Goal: Obtain resource: Download file/media

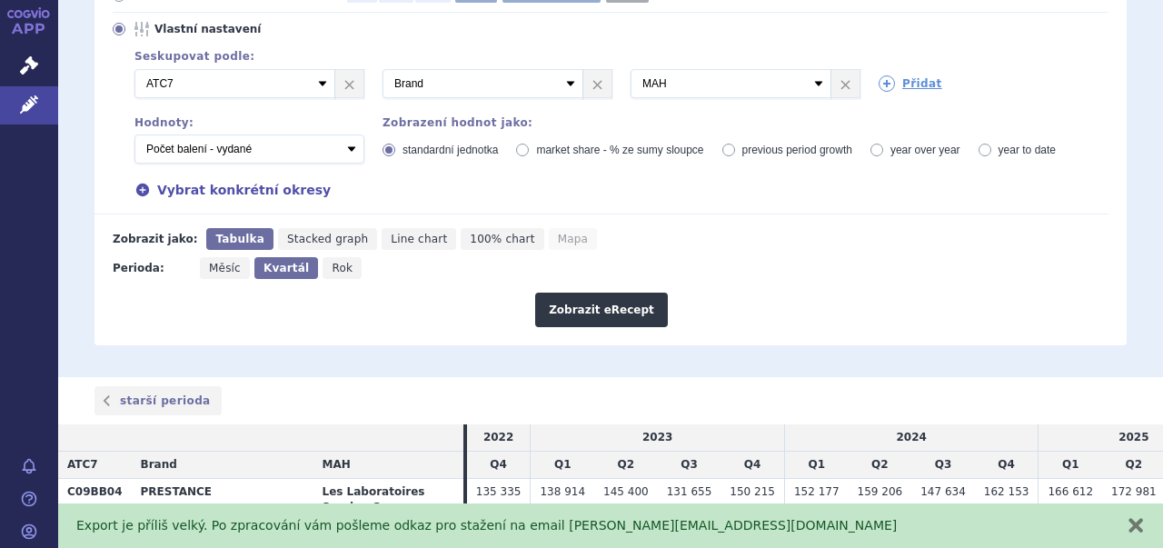
scroll to position [378, 0]
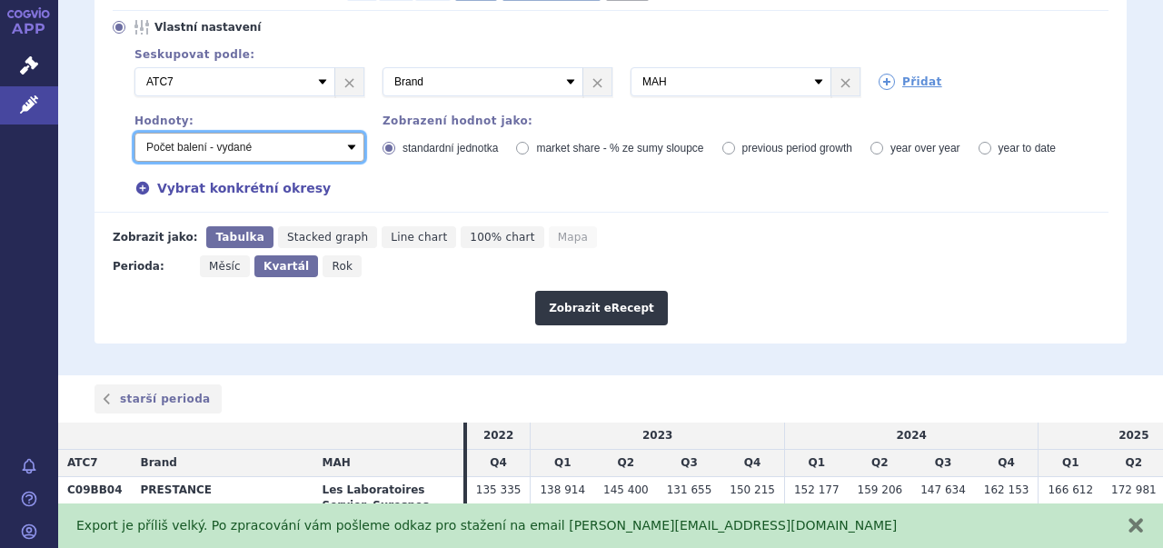
click at [348, 133] on select "Počet balení - vydané Hodnota v nahlášených cenách původce - vydané Hodnota v m…" at bounding box center [249, 147] width 230 height 29
select select "zamenovani"
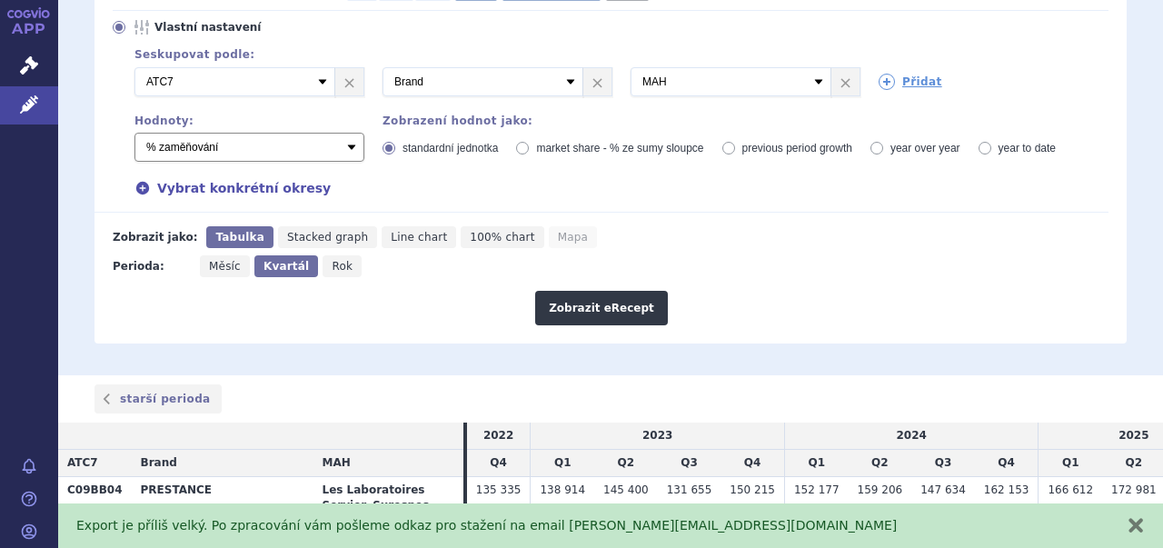
click at [134, 133] on select "Počet balení - vydané Hodnota v nahlášených cenách původce - vydané Hodnota v m…" at bounding box center [249, 147] width 230 height 29
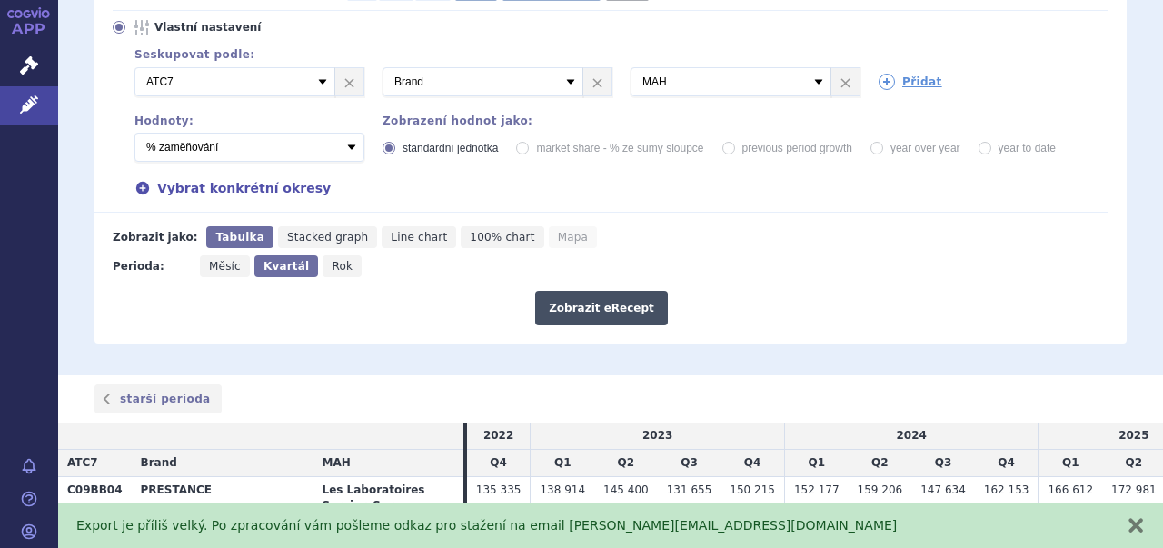
click at [607, 291] on button "Zobrazit eRecept" at bounding box center [601, 308] width 133 height 35
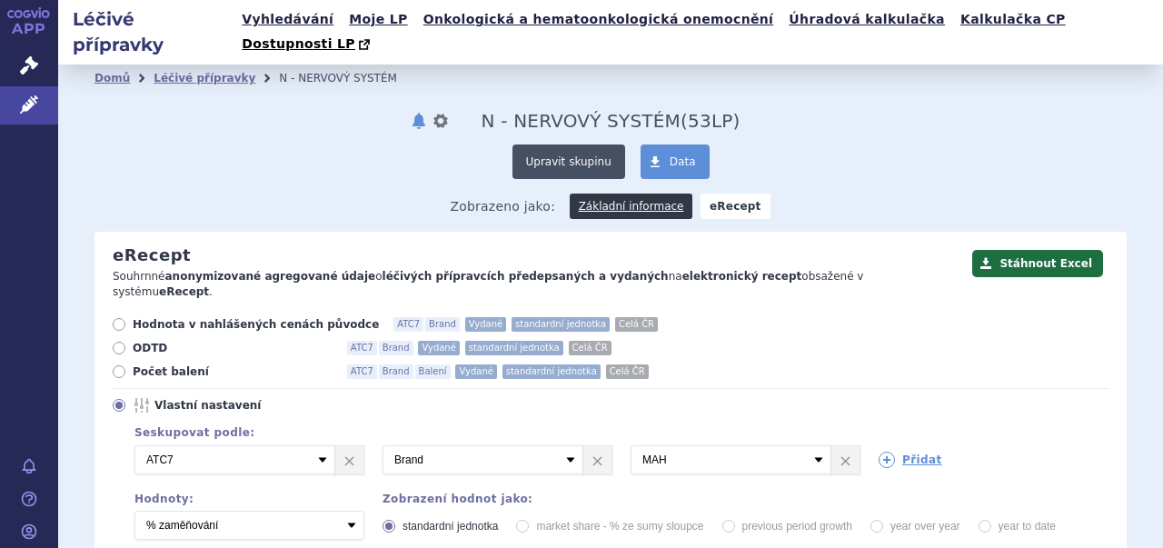
click at [564, 144] on button "Upravit skupinu" at bounding box center [568, 161] width 113 height 35
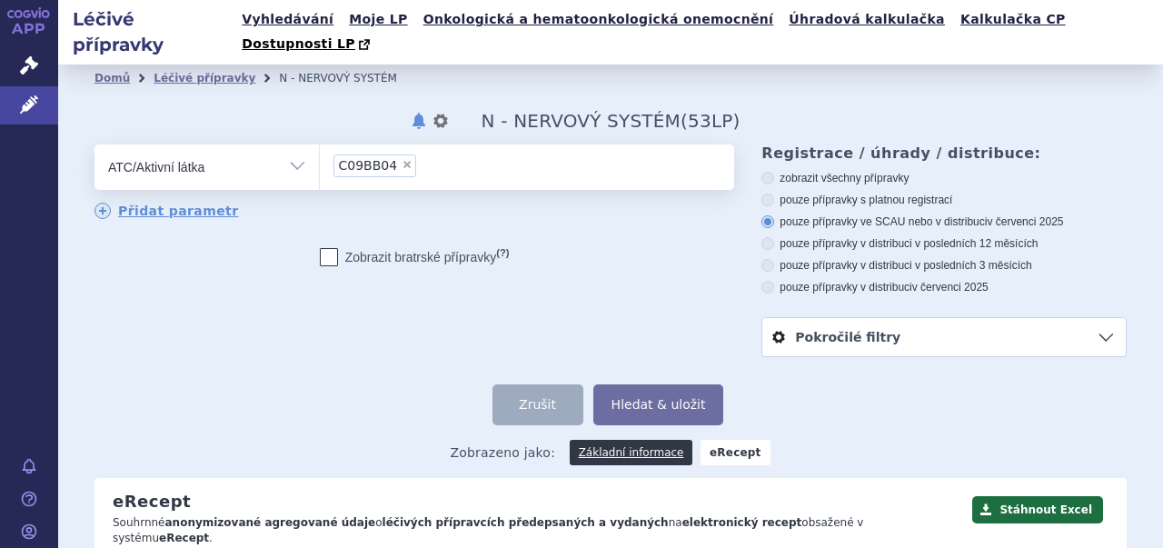
click at [402, 159] on span "×" at bounding box center [407, 164] width 11 height 11
click at [320, 144] on select "C09BB04" at bounding box center [319, 166] width 1 height 45
select select
paste input "C09BX01"
type input "C09BX01"
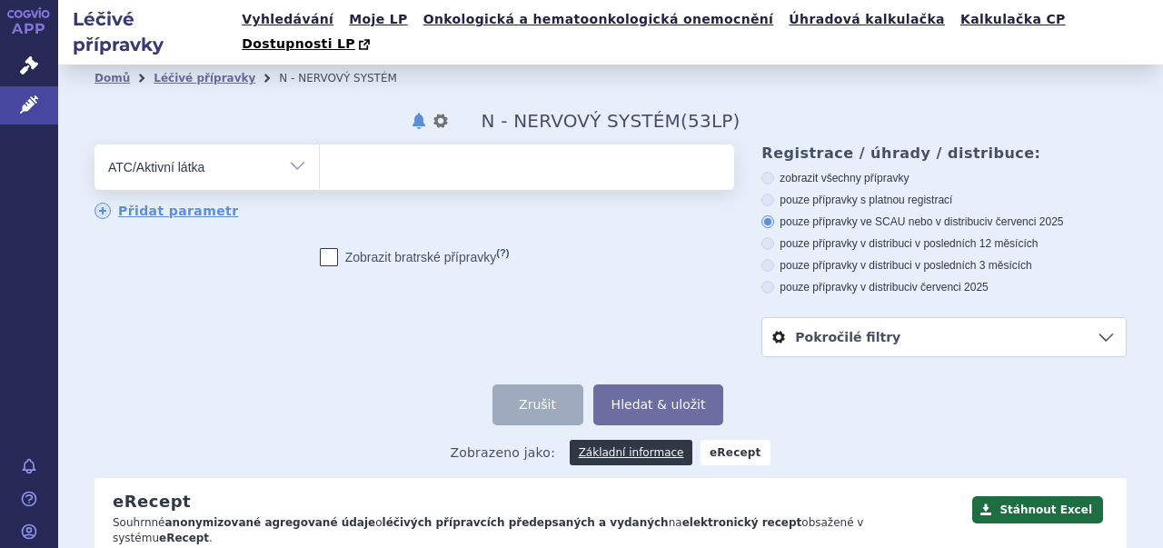
select select "C09BX01"
click at [660, 384] on button "Hledat & uložit" at bounding box center [658, 404] width 131 height 41
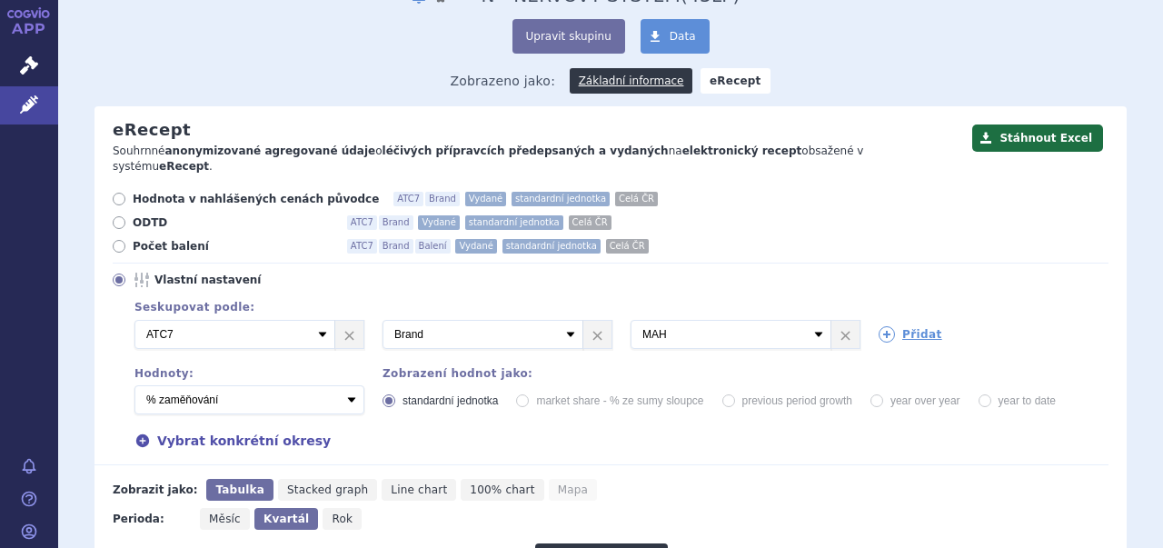
scroll to position [126, 0]
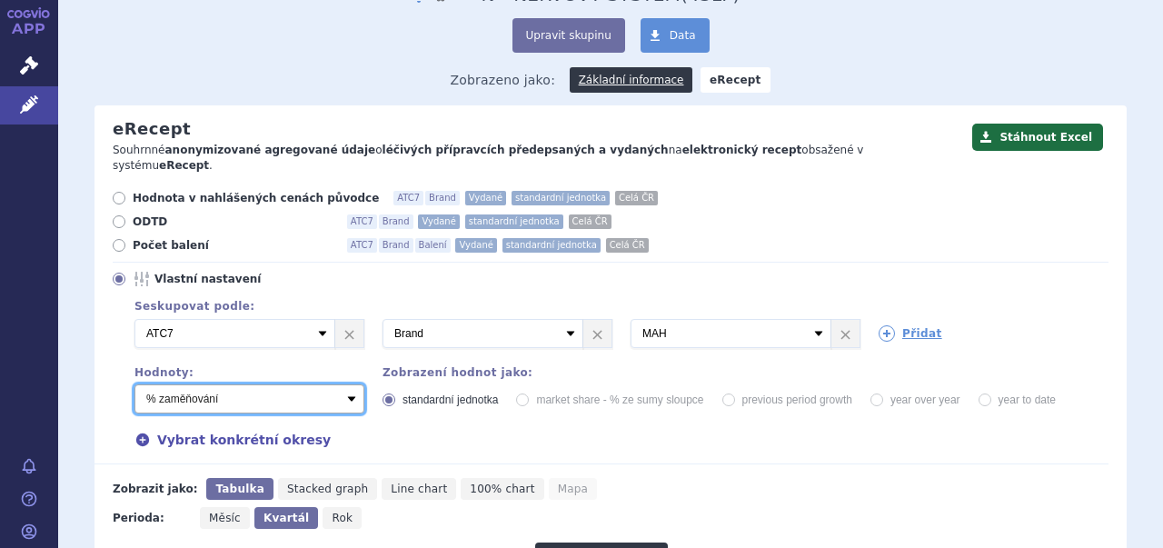
click at [353, 384] on select "Počet balení - vydané Hodnota v nahlášených cenách původce - vydané Hodnota v m…" at bounding box center [249, 398] width 230 height 29
select select "predepsanePackages"
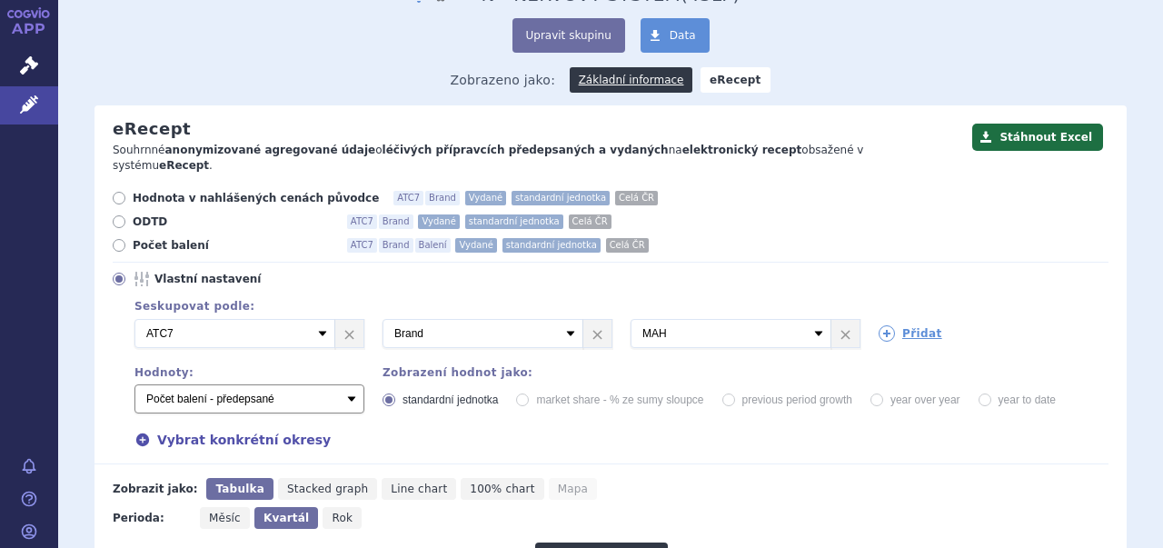
click at [134, 384] on select "Počet balení - vydané Hodnota v nahlášených cenách původce - vydané Hodnota v m…" at bounding box center [249, 398] width 230 height 29
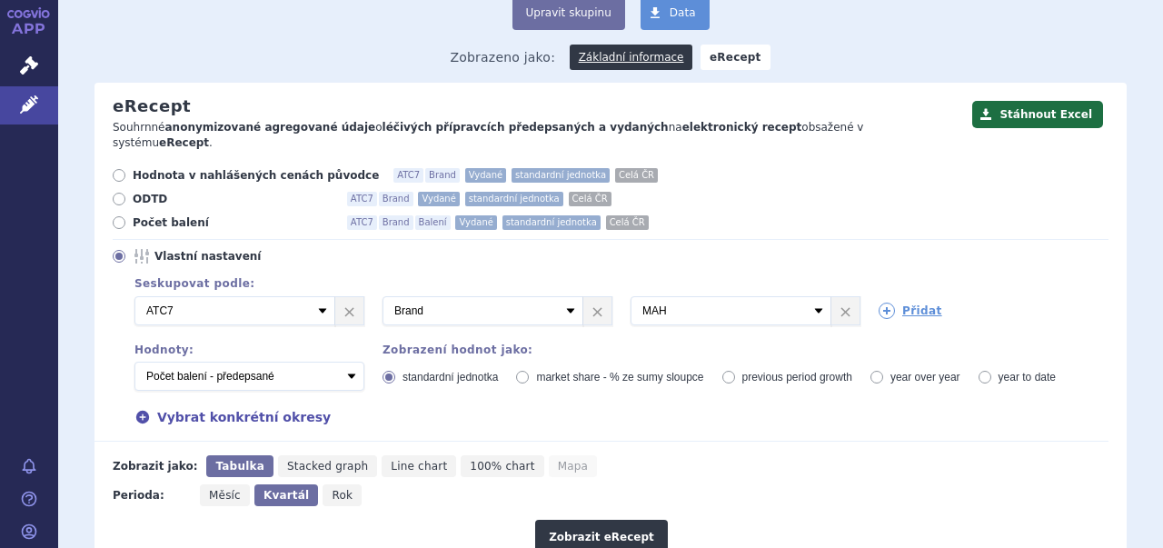
scroll to position [84, 0]
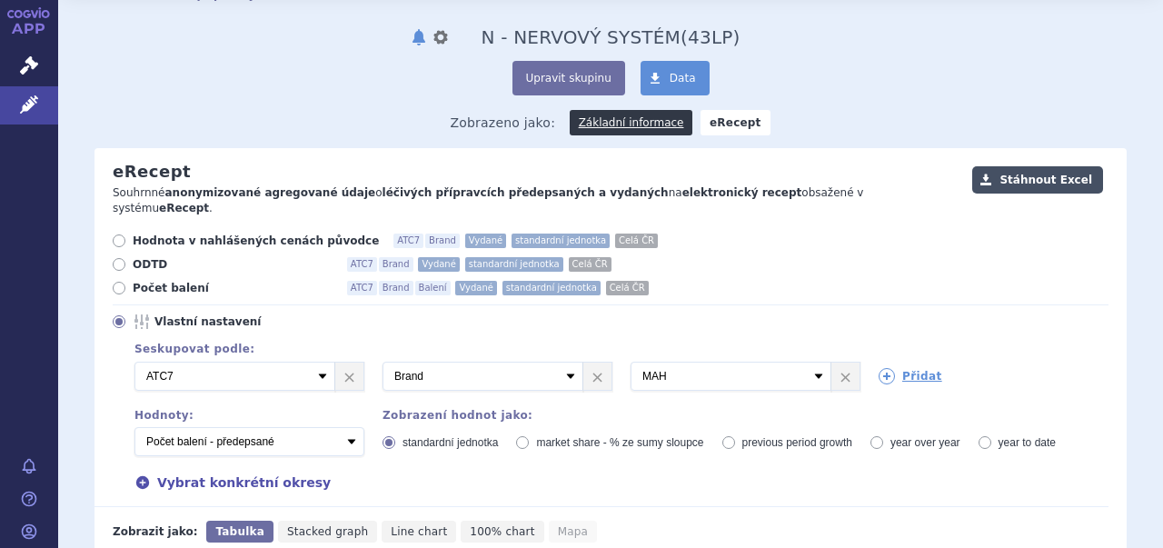
click at [1036, 166] on button "Stáhnout Excel" at bounding box center [1037, 179] width 131 height 27
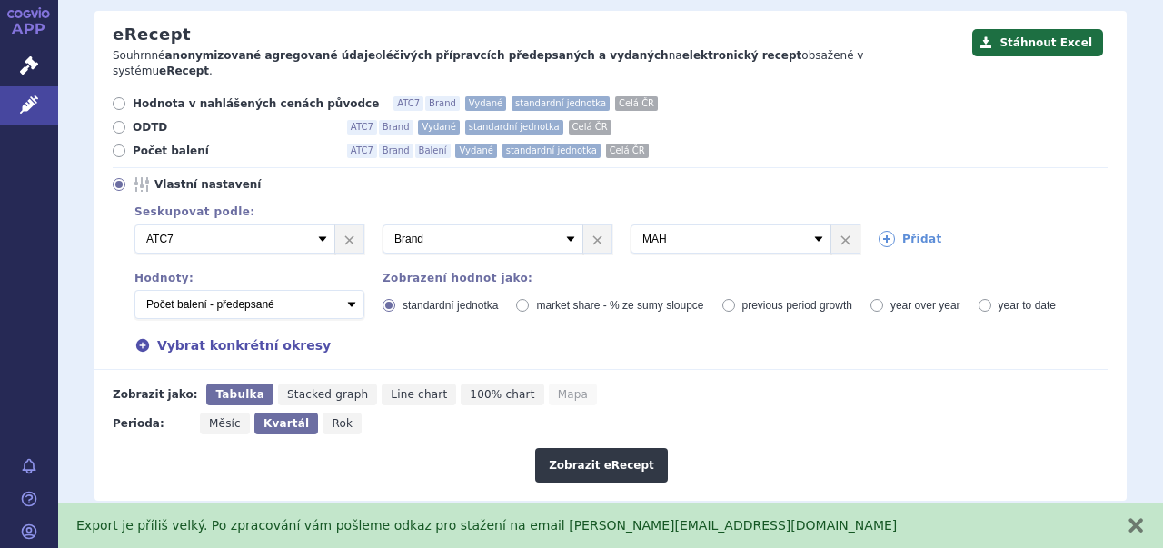
scroll to position [224, 0]
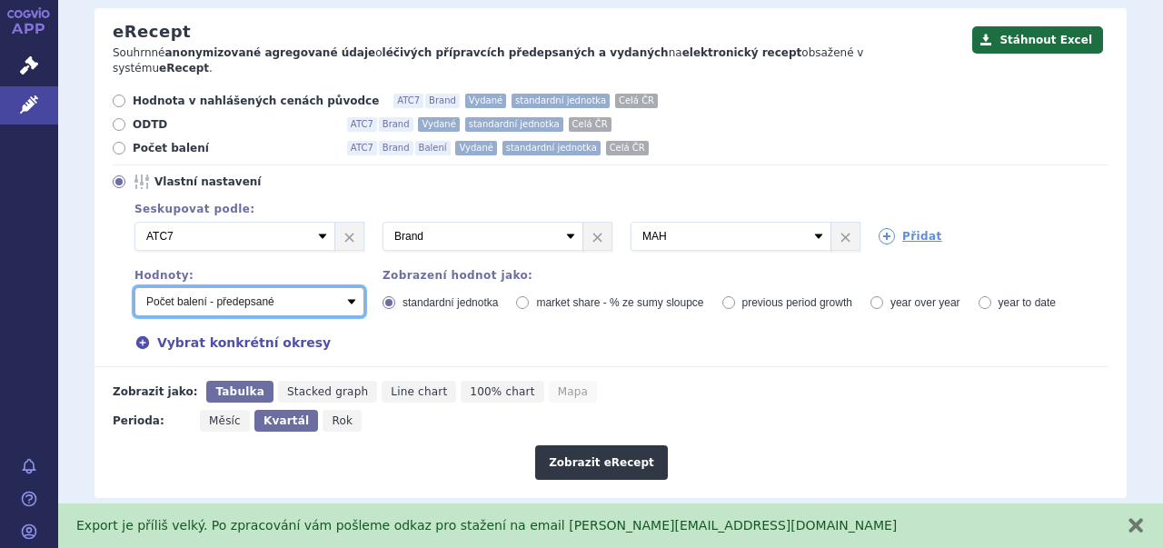
click at [351, 287] on select "Počet balení - vydané Hodnota v nahlášených cenách původce - vydané Hodnota v m…" at bounding box center [249, 301] width 230 height 29
select select "vydanePackages"
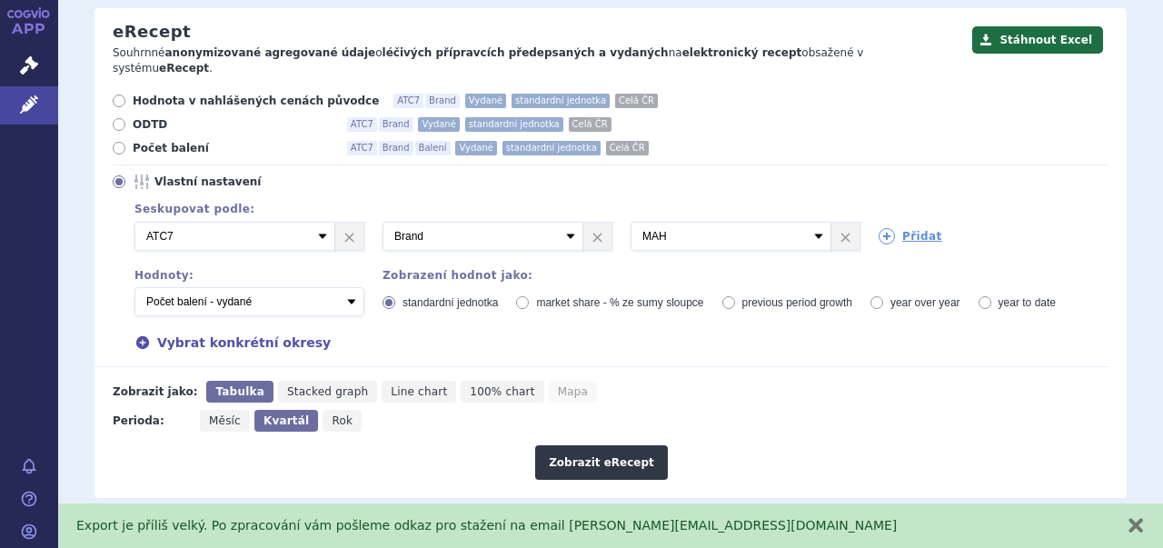
click at [134, 287] on select "Počet balení - vydané Hodnota v nahlášených cenách původce - vydané Hodnota v m…" at bounding box center [249, 301] width 230 height 29
click at [603, 445] on button "Zobrazit eRecept" at bounding box center [601, 462] width 133 height 35
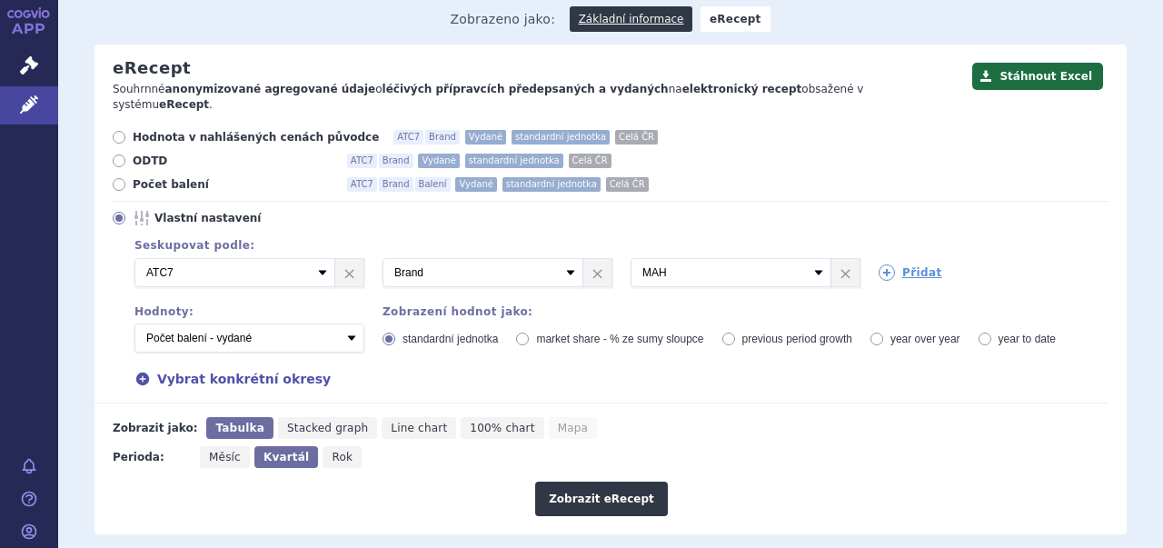
scroll to position [185, 0]
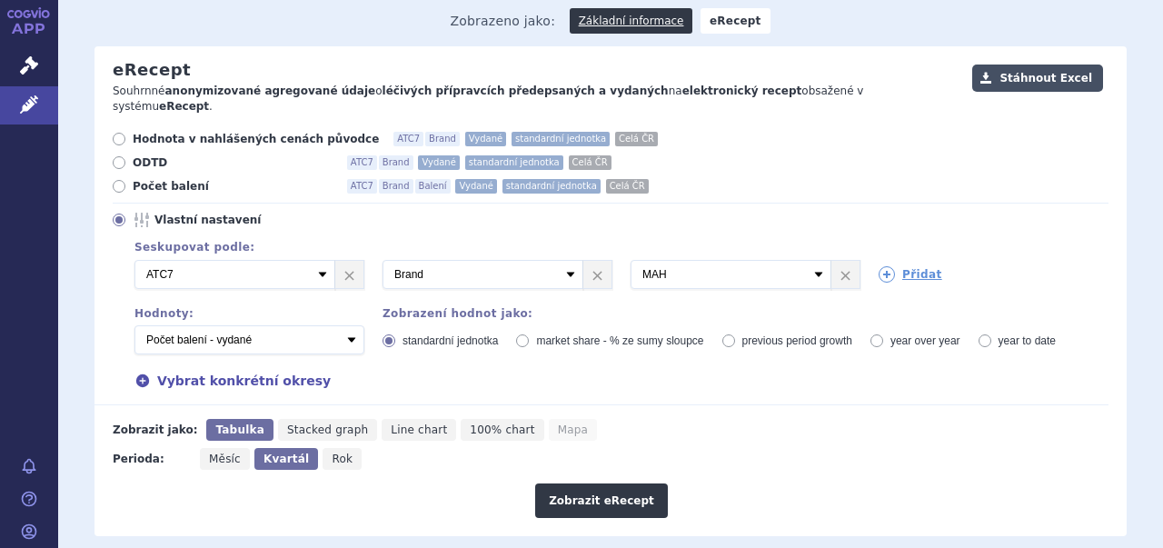
click at [1043, 65] on button "Stáhnout Excel" at bounding box center [1037, 78] width 131 height 27
